Goal: Task Accomplishment & Management: Use online tool/utility

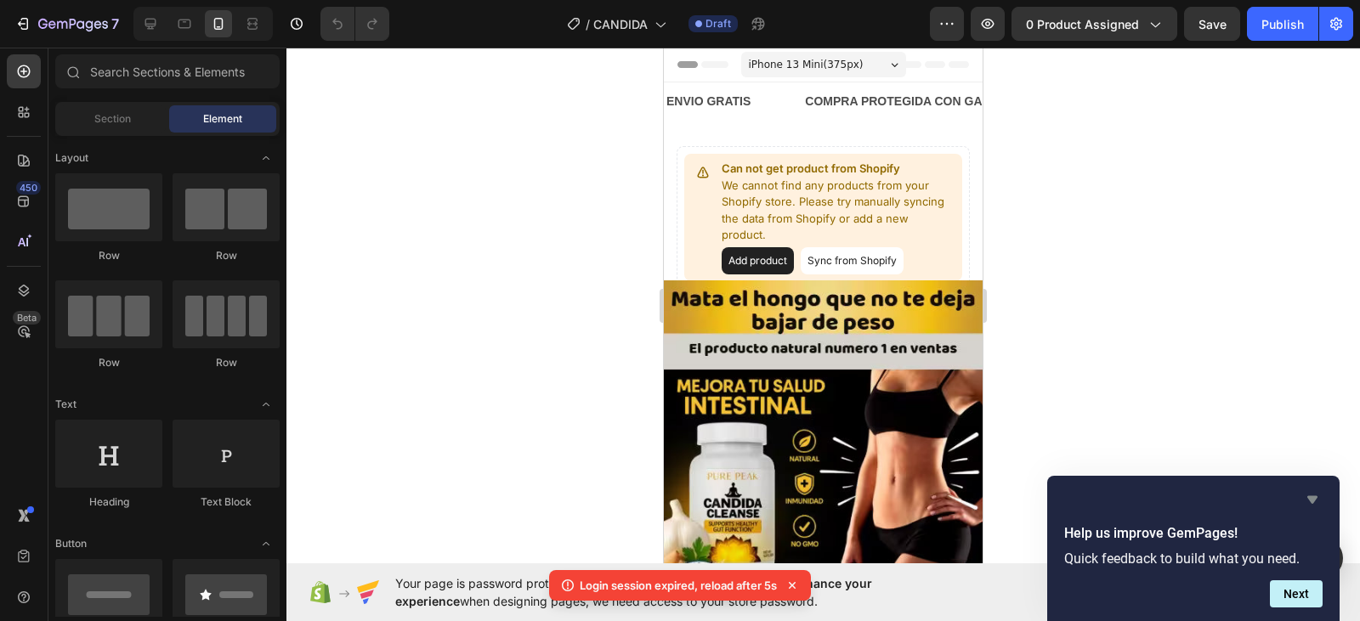
click at [1305, 501] on icon "Hide survey" at bounding box center [1312, 500] width 20 height 20
